Goal: Task Accomplishment & Management: Use online tool/utility

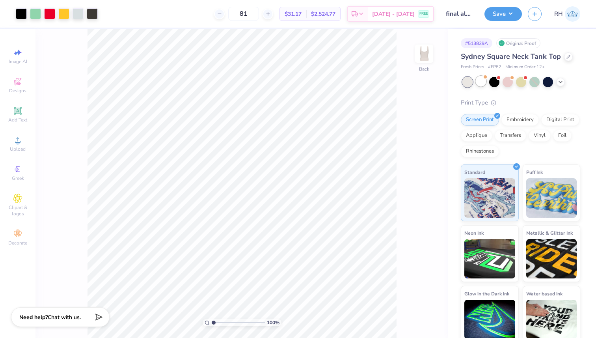
click at [482, 79] on div at bounding box center [481, 81] width 10 height 10
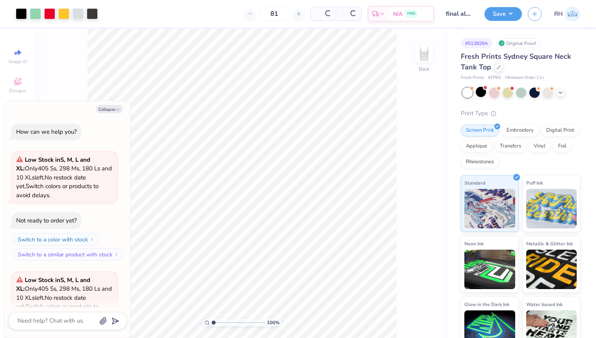
scroll to position [79, 0]
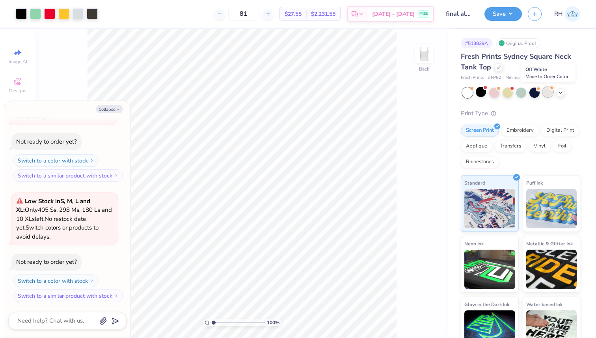
click at [546, 94] on div at bounding box center [548, 92] width 10 height 10
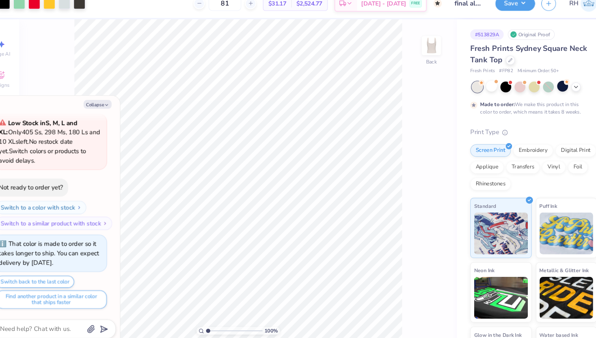
scroll to position [0, 0]
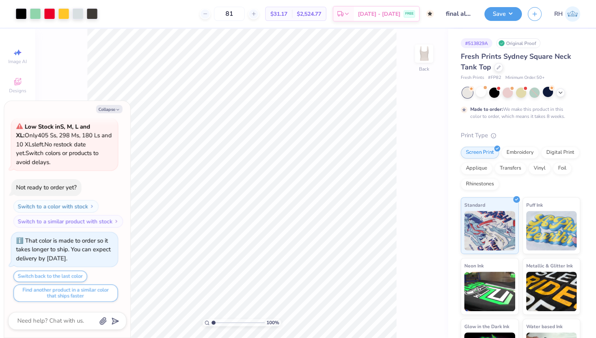
type textarea "x"
drag, startPoint x: 214, startPoint y: 321, endPoint x: 237, endPoint y: 321, distance: 22.9
type input "5.39"
click at [237, 321] on input "range" at bounding box center [238, 322] width 53 height 7
click at [482, 93] on div at bounding box center [481, 92] width 10 height 10
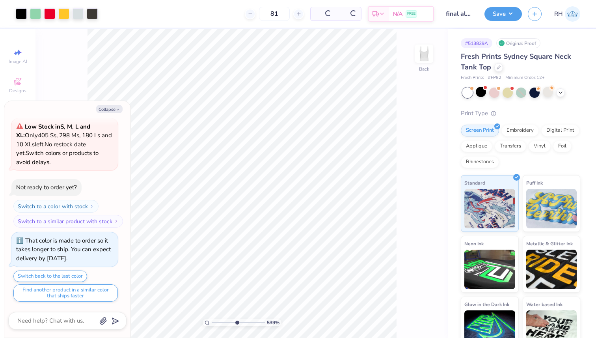
type textarea "x"
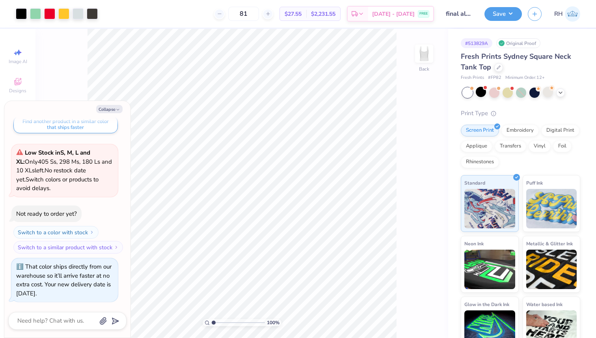
drag, startPoint x: 237, startPoint y: 322, endPoint x: 208, endPoint y: 321, distance: 28.8
type input "1"
click at [212, 321] on input "range" at bounding box center [238, 322] width 53 height 7
click at [510, 11] on button "Save" at bounding box center [503, 13] width 37 height 14
type textarea "x"
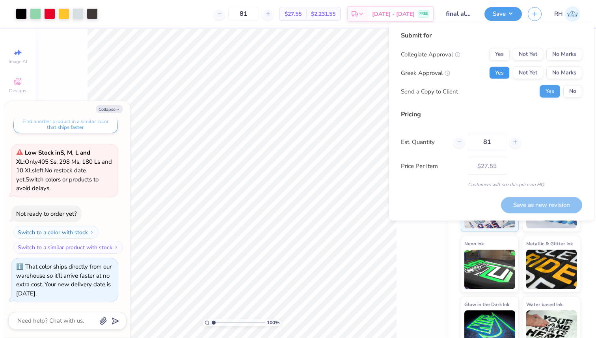
click at [503, 75] on button "Yes" at bounding box center [499, 73] width 21 height 13
click at [535, 54] on button "Not Yet" at bounding box center [528, 54] width 30 height 13
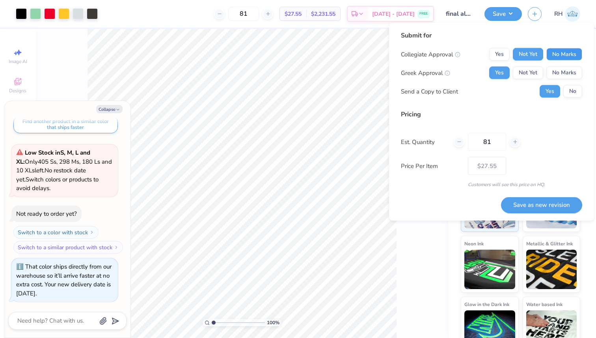
click at [567, 52] on button "No Marks" at bounding box center [565, 54] width 36 height 13
click at [536, 202] on button "Save as new revision" at bounding box center [541, 205] width 81 height 16
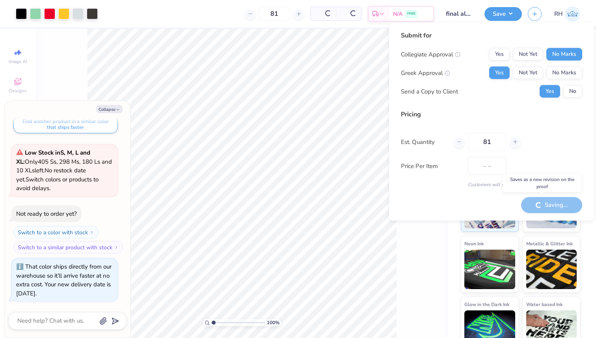
type input "$27.55"
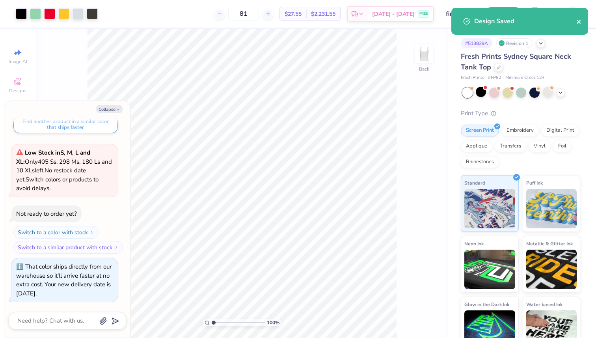
click at [578, 21] on icon "close" at bounding box center [580, 22] width 6 height 6
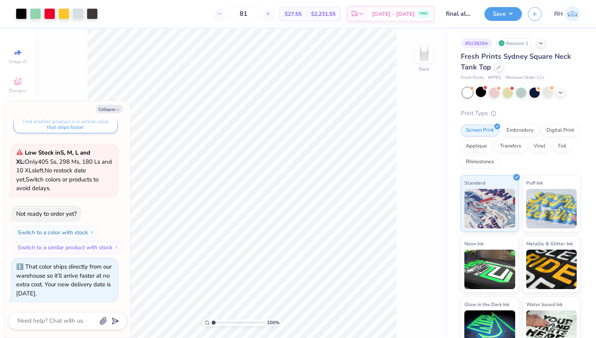
type textarea "x"
